Goal: Obtain resource: Download file/media

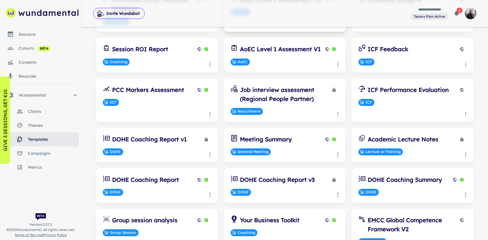
scroll to position [121, 0]
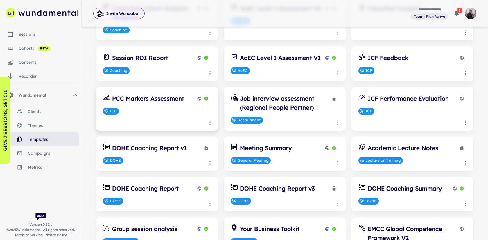
click at [211, 121] on icon "Template actions" at bounding box center [210, 123] width 6 height 6
click at [212, 146] on li "Export" at bounding box center [207, 148] width 35 height 10
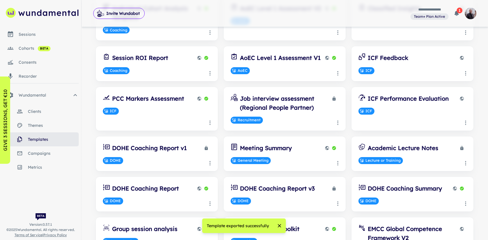
click at [477, 116] on div "Templates New Template Filter by Theme Coach Insights V1 Coaching Fresh Ways To…" at bounding box center [284, 108] width 397 height 391
click at [466, 122] on icon "Template actions" at bounding box center [466, 123] width 6 height 6
click at [461, 148] on li "Export" at bounding box center [463, 148] width 35 height 10
click at [465, 74] on icon "Template actions" at bounding box center [466, 73] width 6 height 6
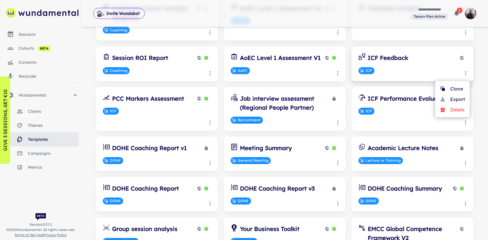
click at [471, 98] on div at bounding box center [244, 120] width 488 height 240
click at [466, 74] on icon "Template actions" at bounding box center [466, 73] width 6 height 6
click at [459, 97] on li "Export" at bounding box center [463, 99] width 35 height 10
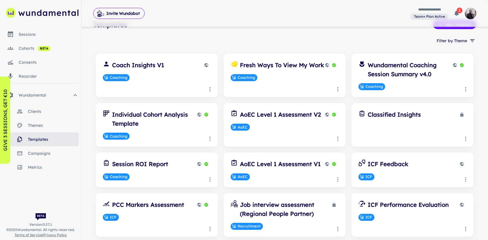
scroll to position [12, 0]
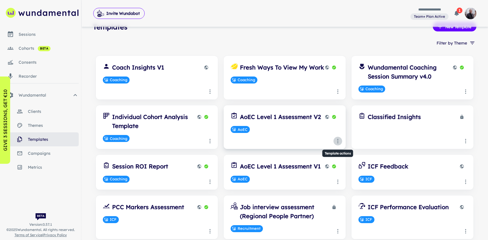
click at [338, 142] on circle "Template actions" at bounding box center [337, 142] width 1 height 1
click at [340, 164] on li "Export" at bounding box center [335, 167] width 35 height 10
